Goal: Information Seeking & Learning: Learn about a topic

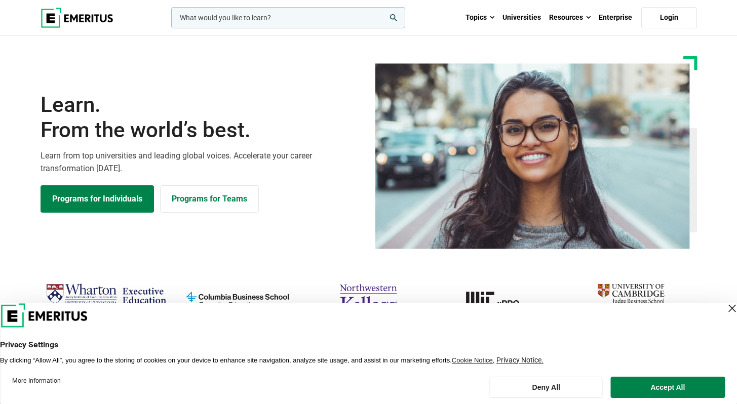
click at [725, 306] on div "Close Layer" at bounding box center [732, 308] width 14 height 14
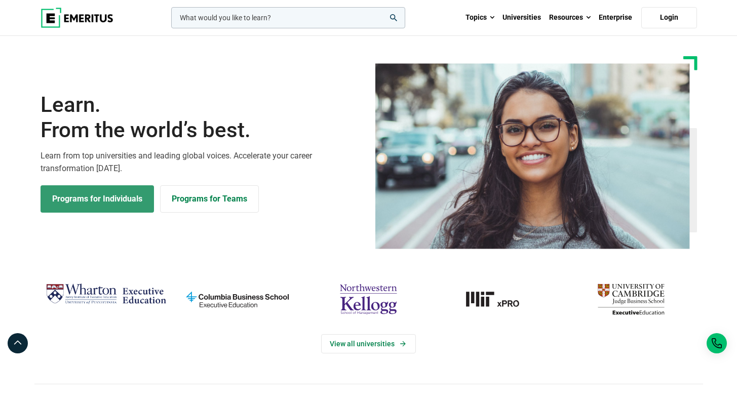
click at [121, 208] on link "Programs for Individuals" at bounding box center [97, 198] width 113 height 27
